Goal: Feedback & Contribution: Leave review/rating

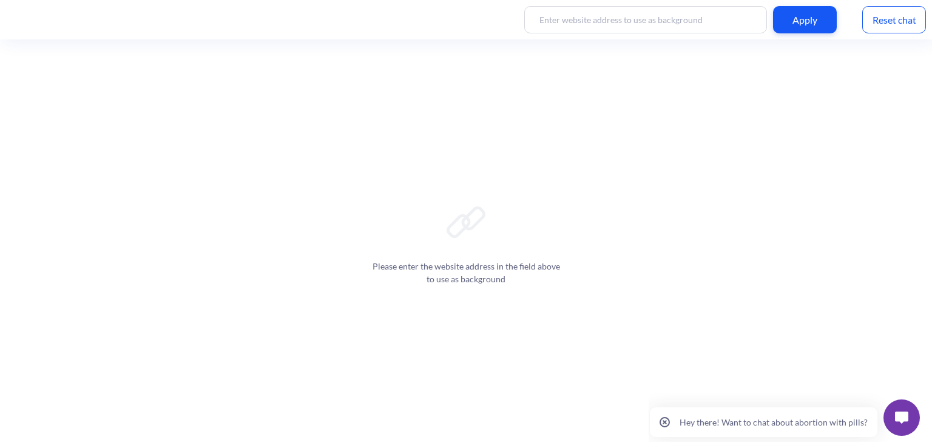
click at [901, 421] on img at bounding box center [901, 418] width 13 height 12
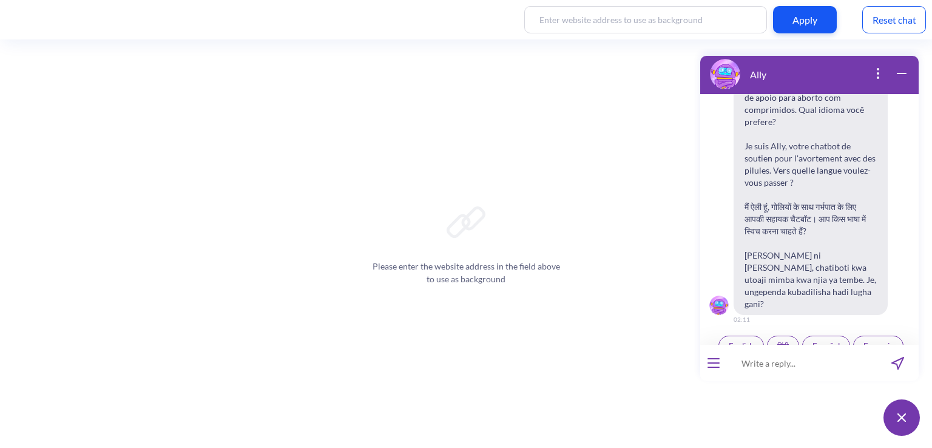
scroll to position [188, 0]
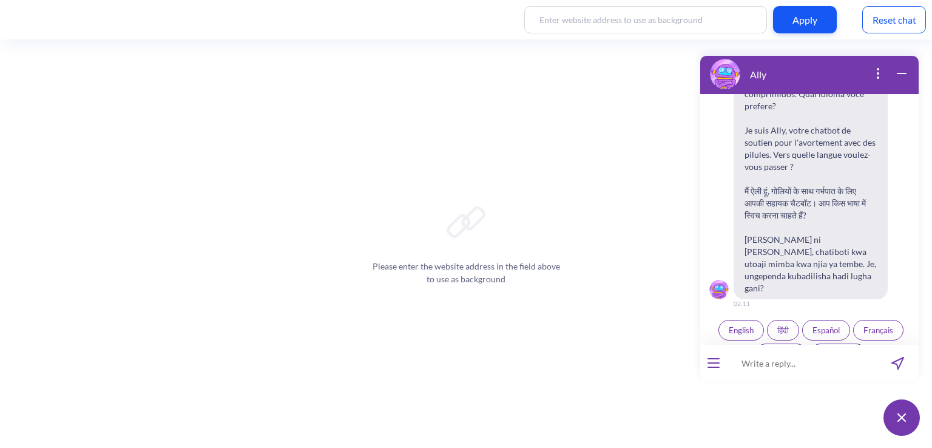
click at [879, 325] on span "Français" at bounding box center [879, 330] width 30 height 10
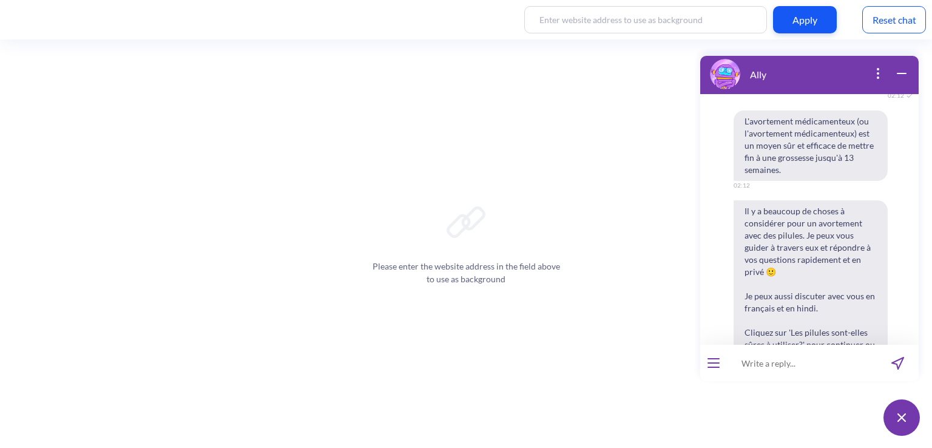
scroll to position [577, 0]
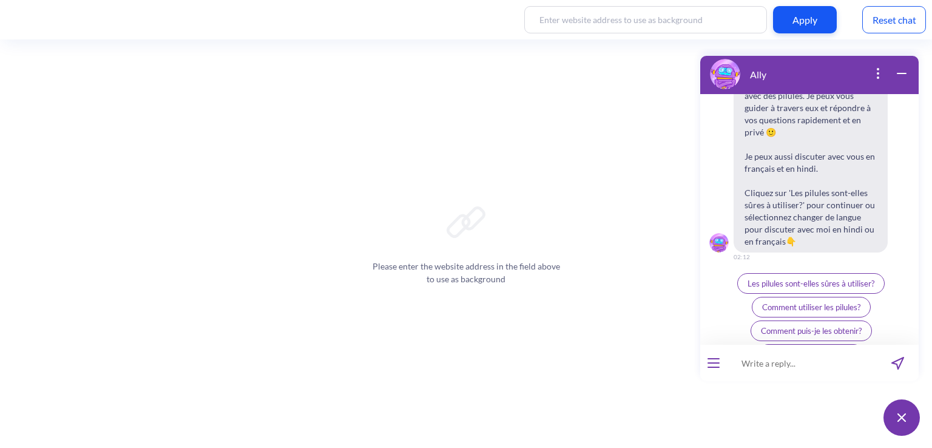
click at [903, 420] on img at bounding box center [902, 417] width 8 height 8
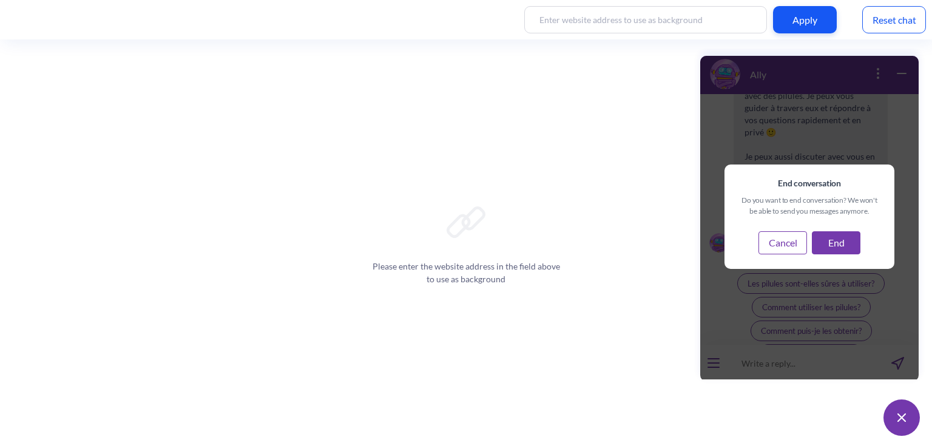
click at [840, 246] on button "End" at bounding box center [836, 242] width 49 height 23
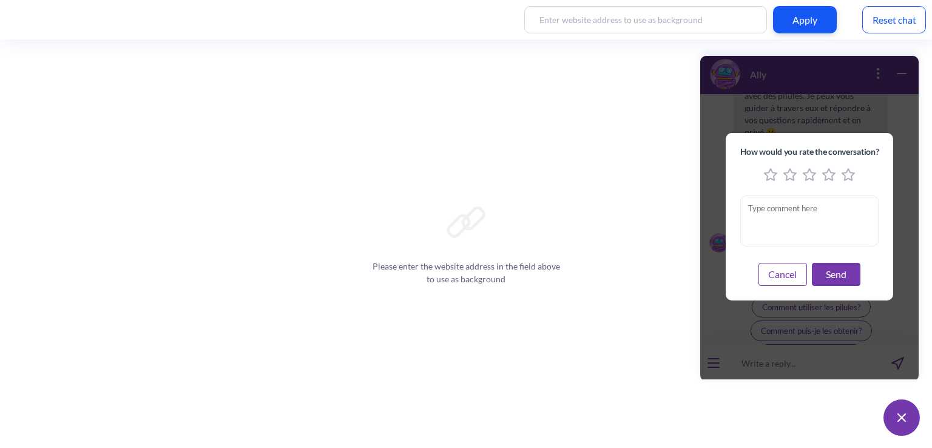
click at [830, 175] on icon "4 stars" at bounding box center [829, 174] width 13 height 13
click at [835, 276] on button "Send" at bounding box center [836, 274] width 49 height 23
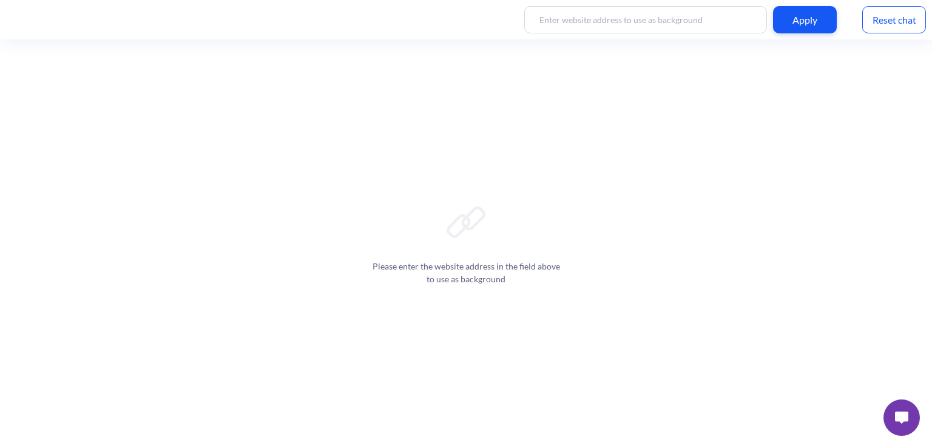
click at [900, 415] on img at bounding box center [901, 418] width 13 height 12
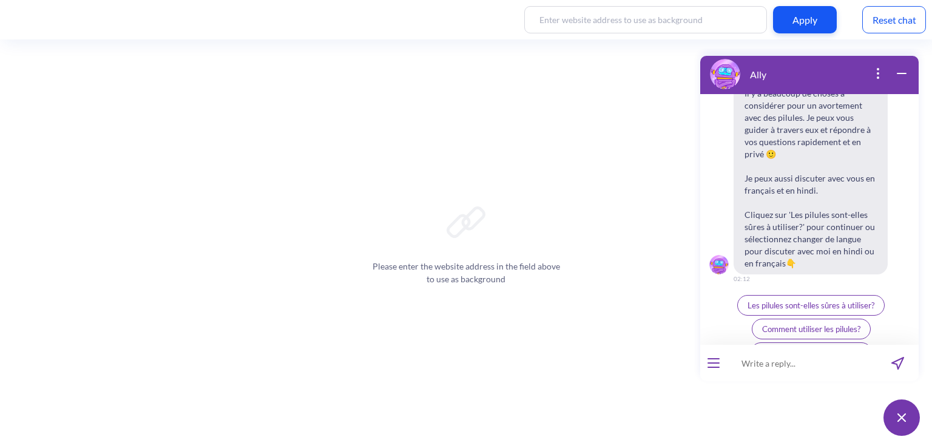
scroll to position [605, 0]
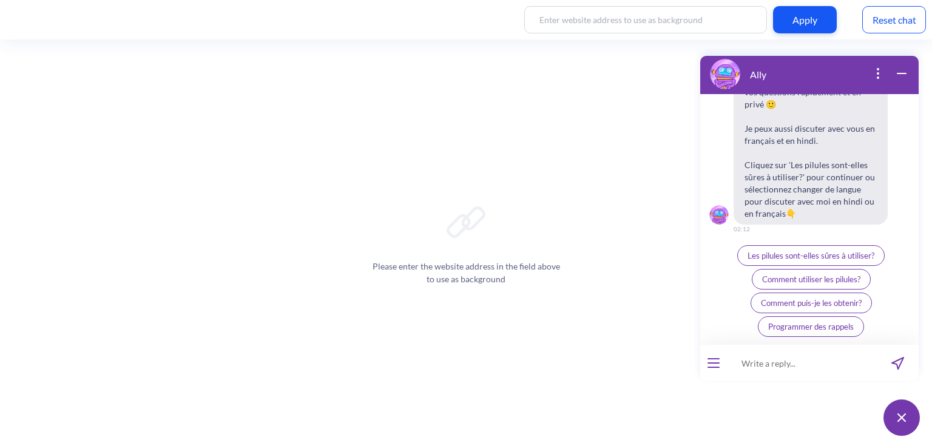
click at [904, 417] on img at bounding box center [902, 417] width 8 height 8
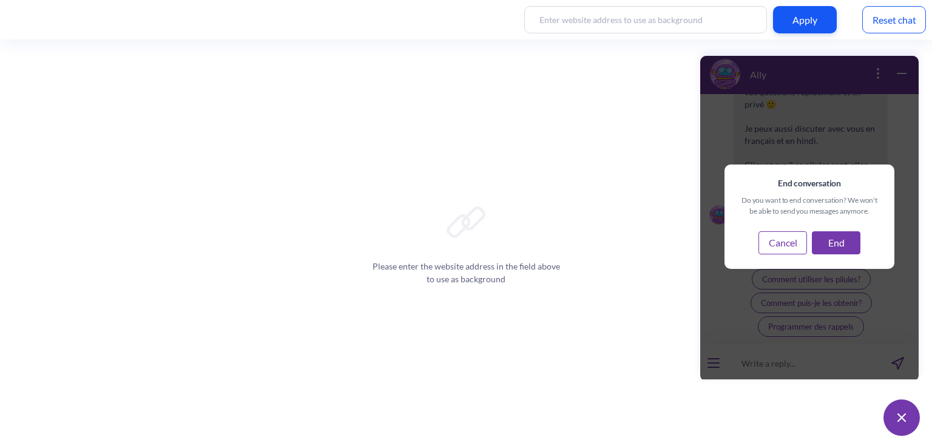
click at [833, 237] on button "End" at bounding box center [836, 242] width 49 height 23
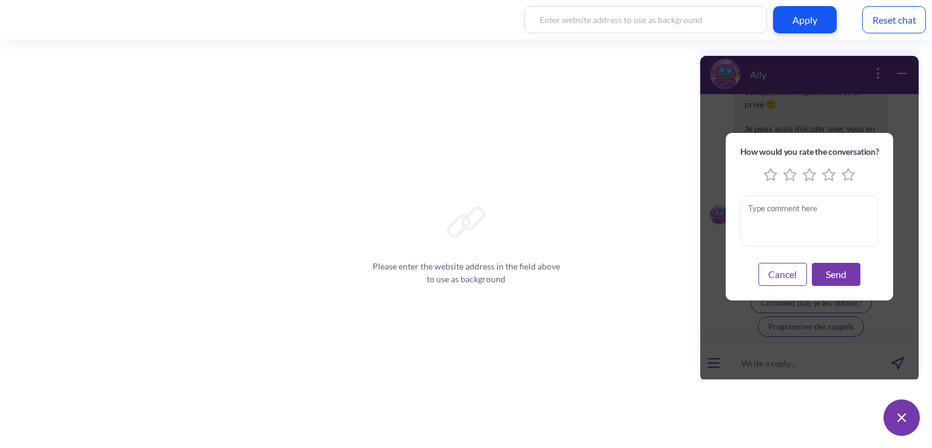
click at [883, 25] on div "Reset chat" at bounding box center [895, 19] width 64 height 27
